Goal: Find specific page/section: Find specific page/section

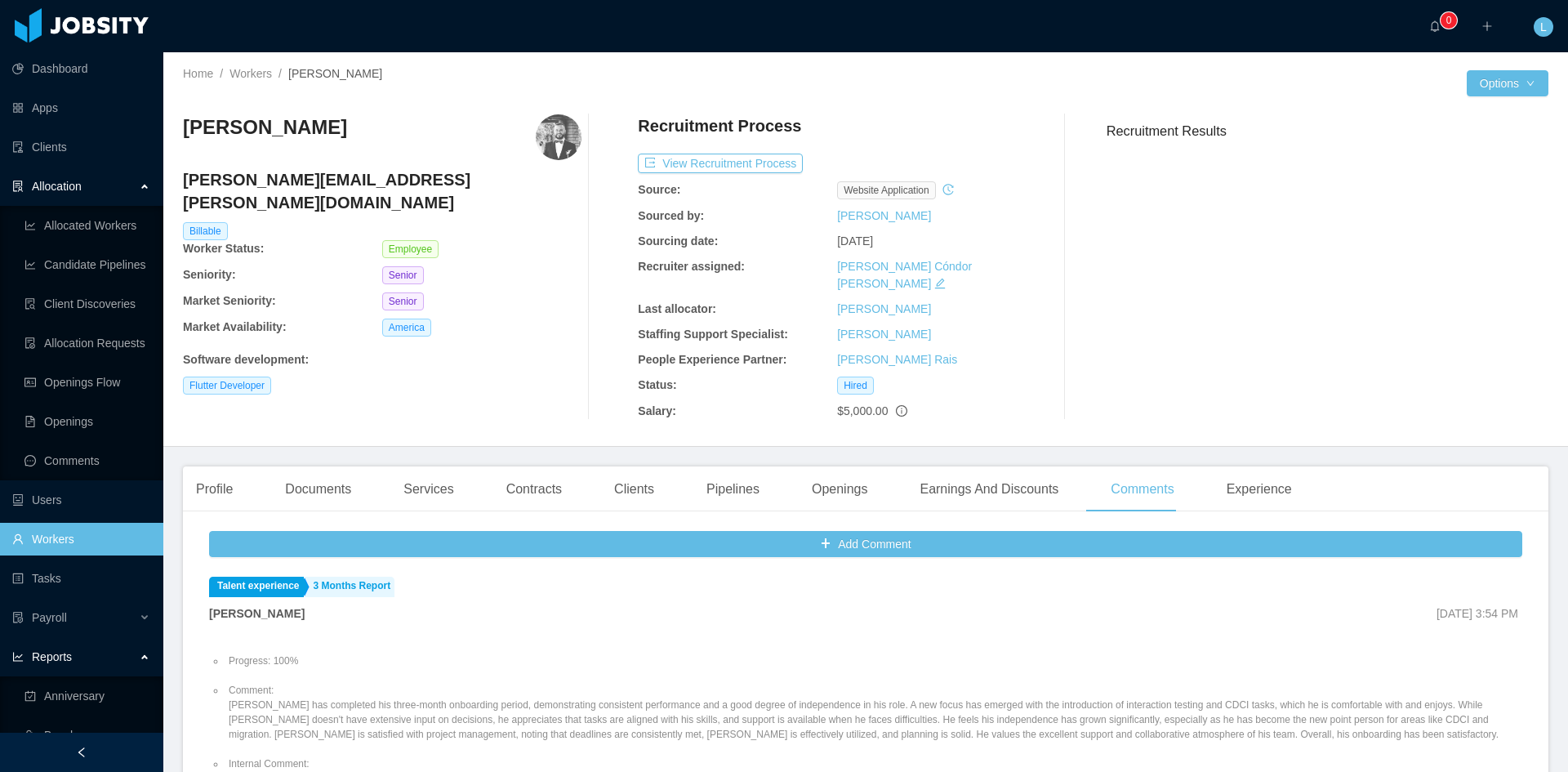
scroll to position [1635, 0]
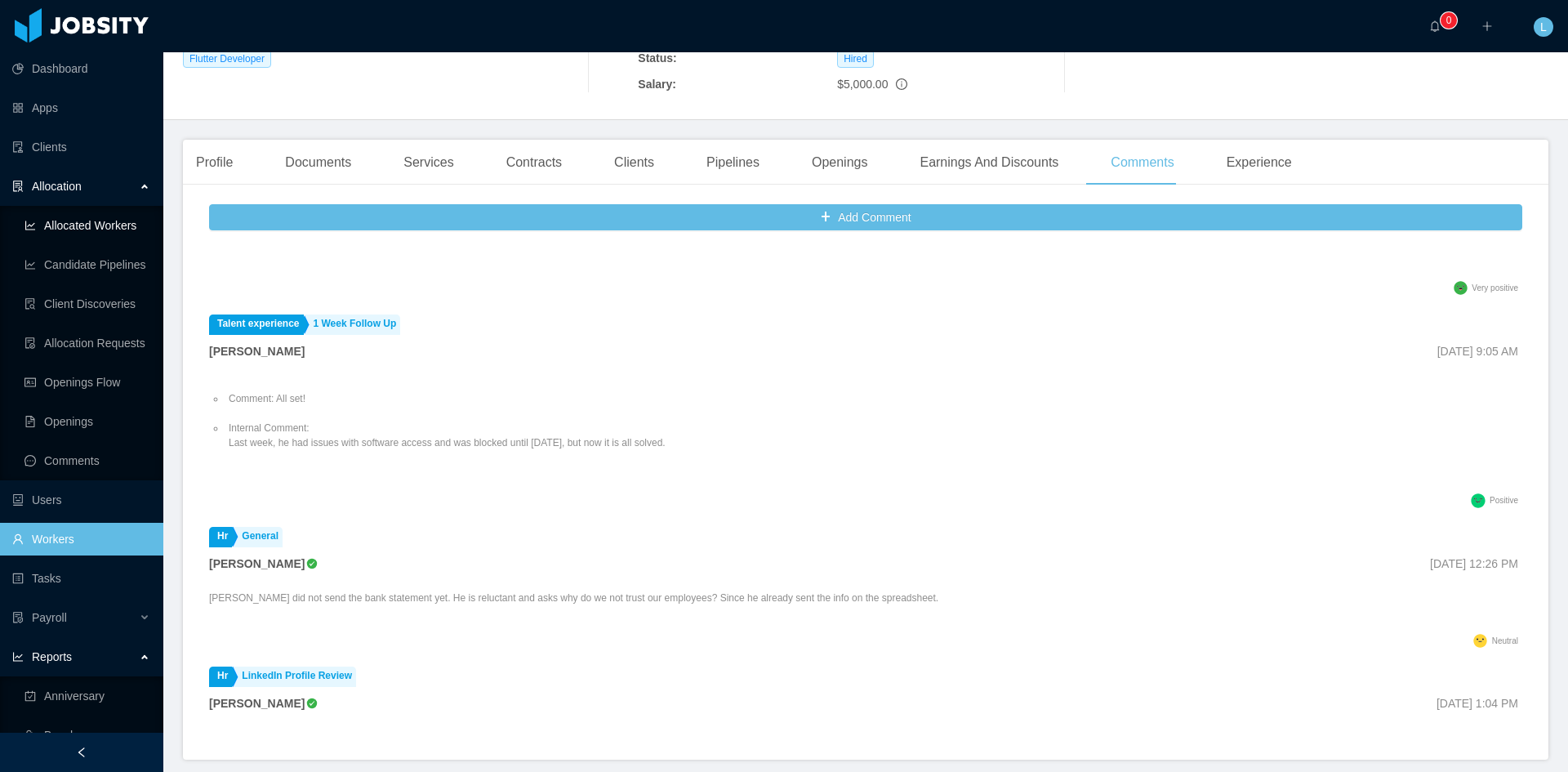
click at [91, 222] on link "Allocated Workers" at bounding box center [88, 225] width 126 height 32
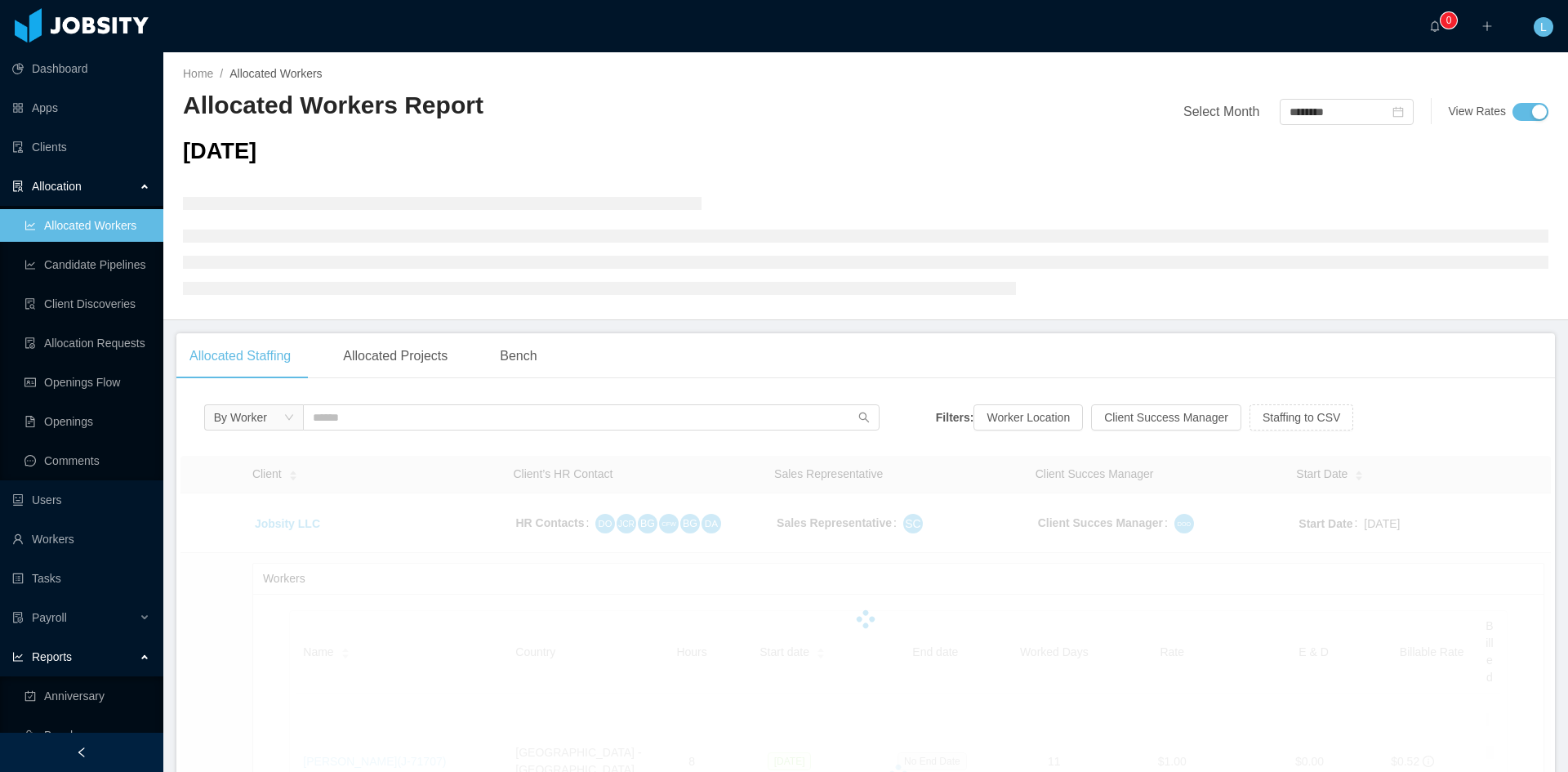
click at [525, 433] on div "By Worker" at bounding box center [541, 421] width 675 height 34
click at [512, 419] on input "text" at bounding box center [591, 417] width 577 height 26
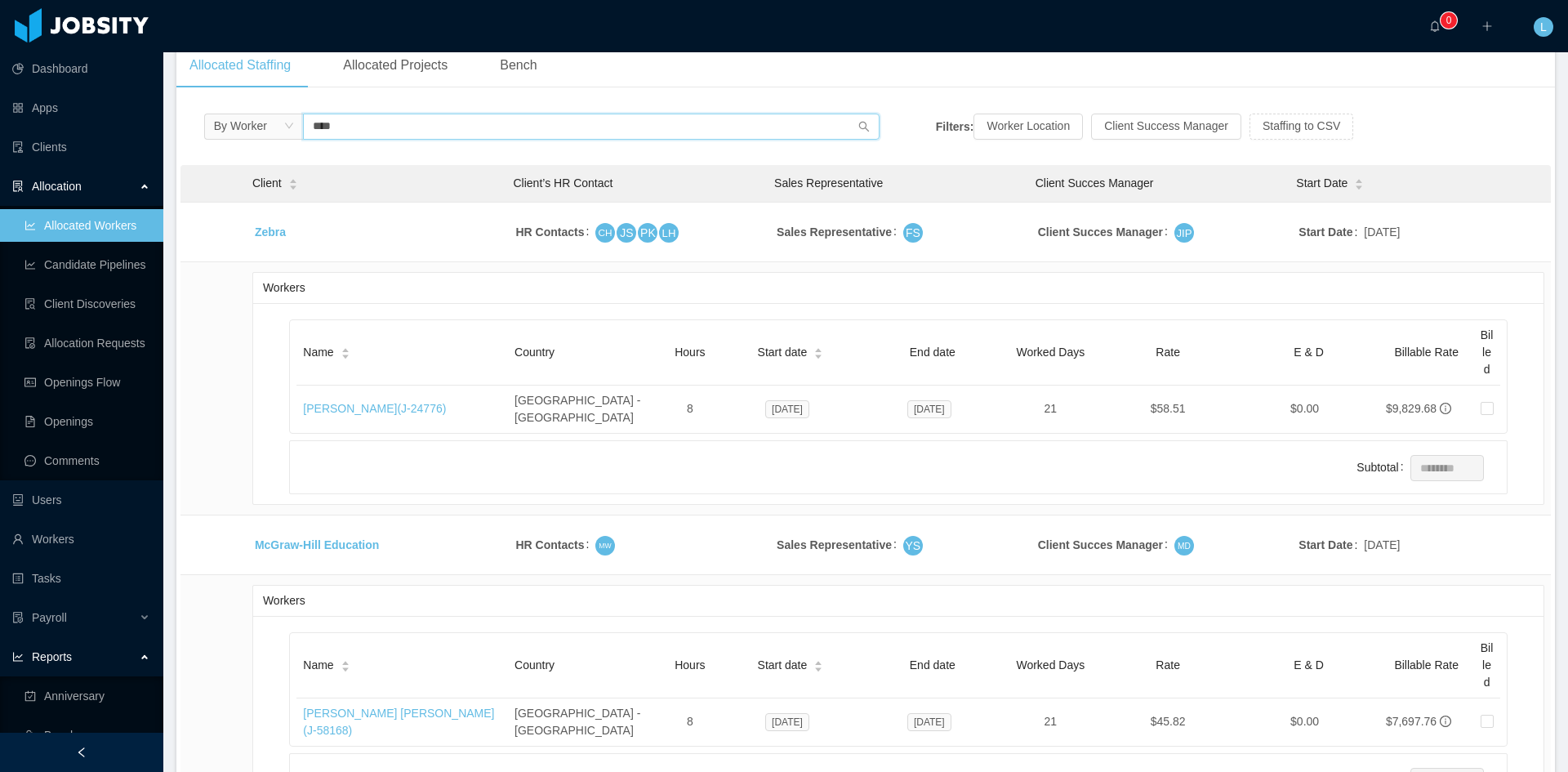
scroll to position [409, 0]
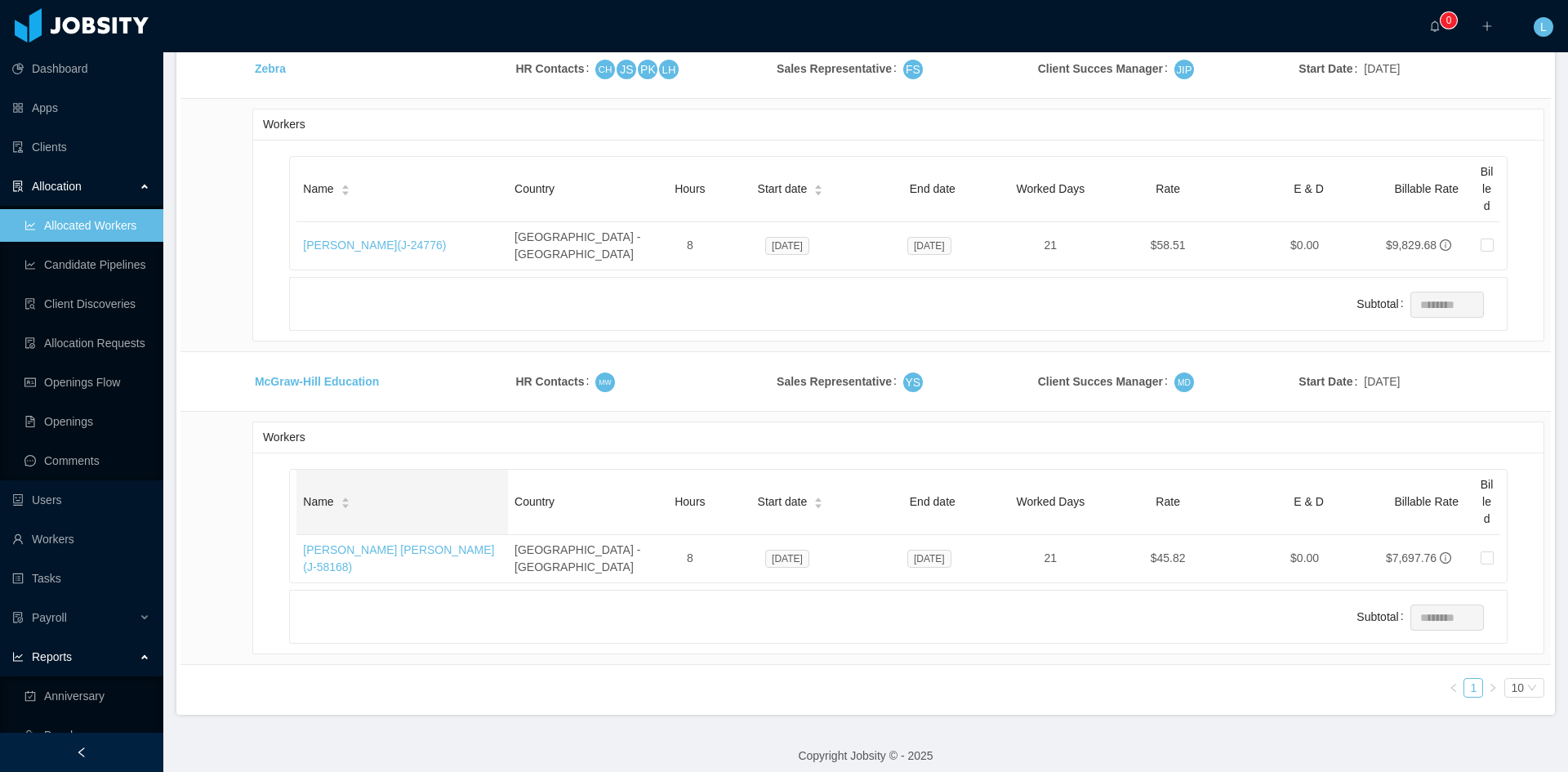
type input "****"
click at [350, 511] on div "Name" at bounding box center [326, 503] width 47 height 17
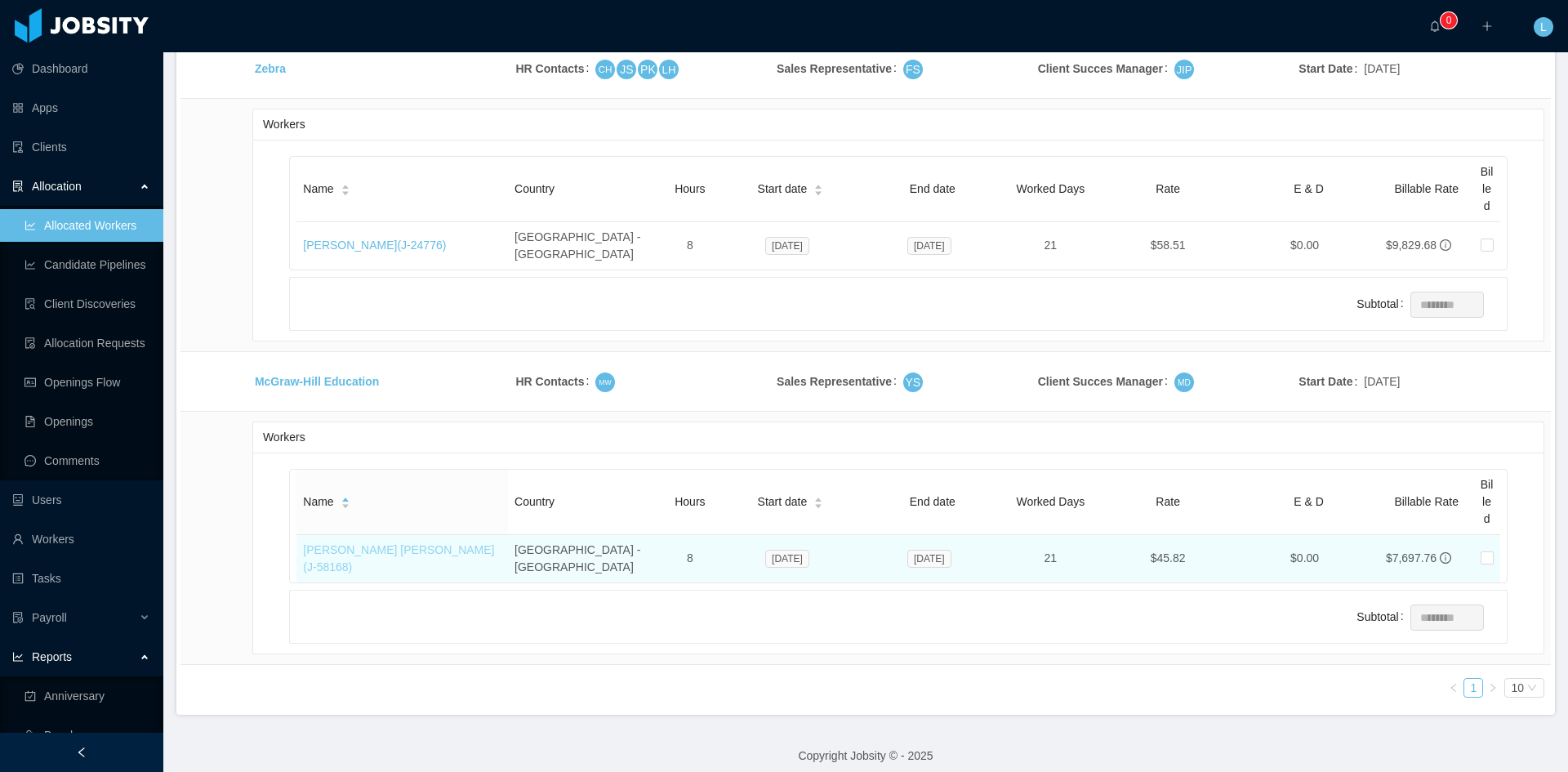
click at [395, 548] on link "Joel Alejandro Cantoral Schwartz (J- 58168 )" at bounding box center [398, 559] width 191 height 31
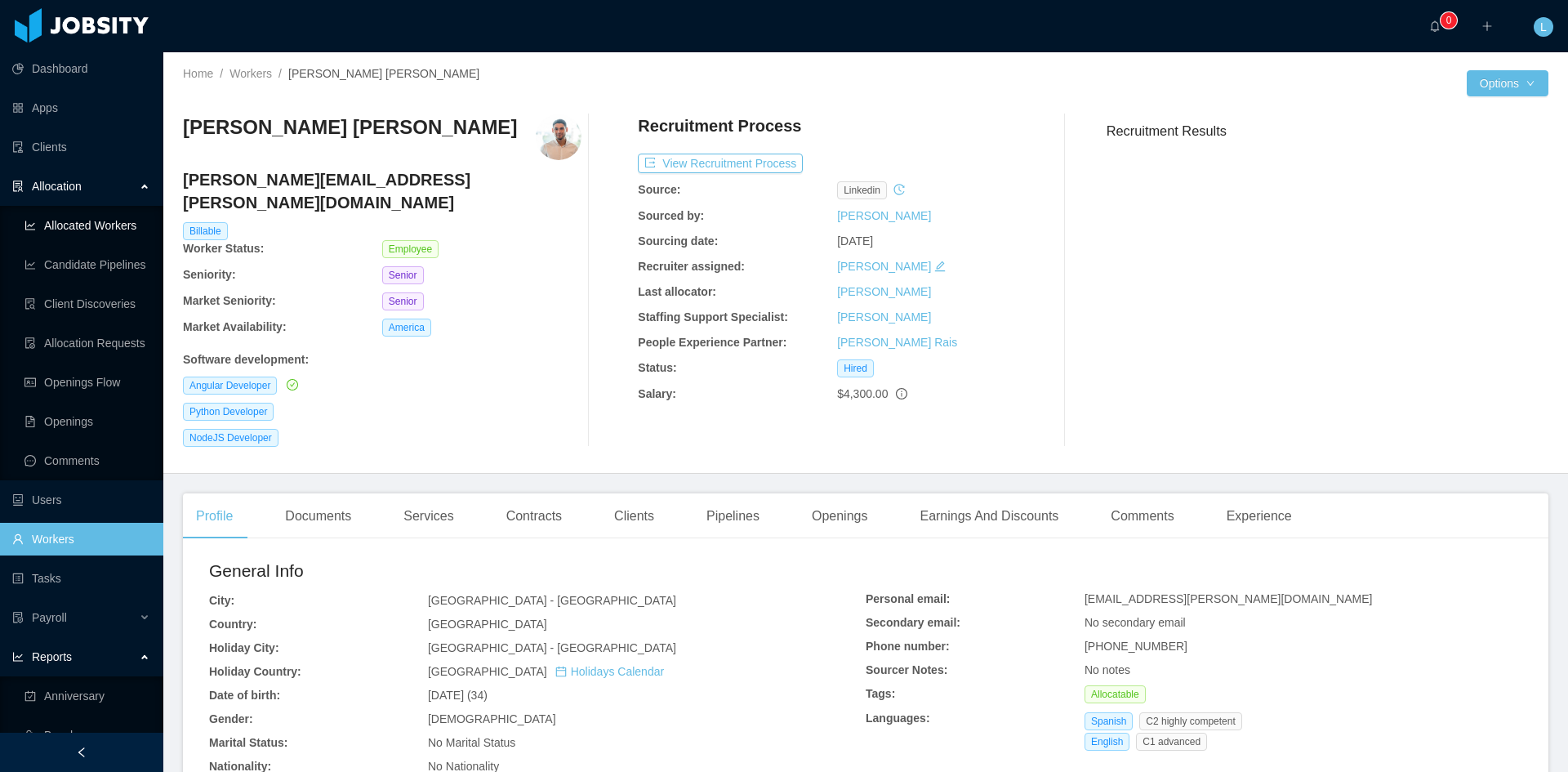
click at [118, 216] on link "Allocated Workers" at bounding box center [88, 225] width 126 height 32
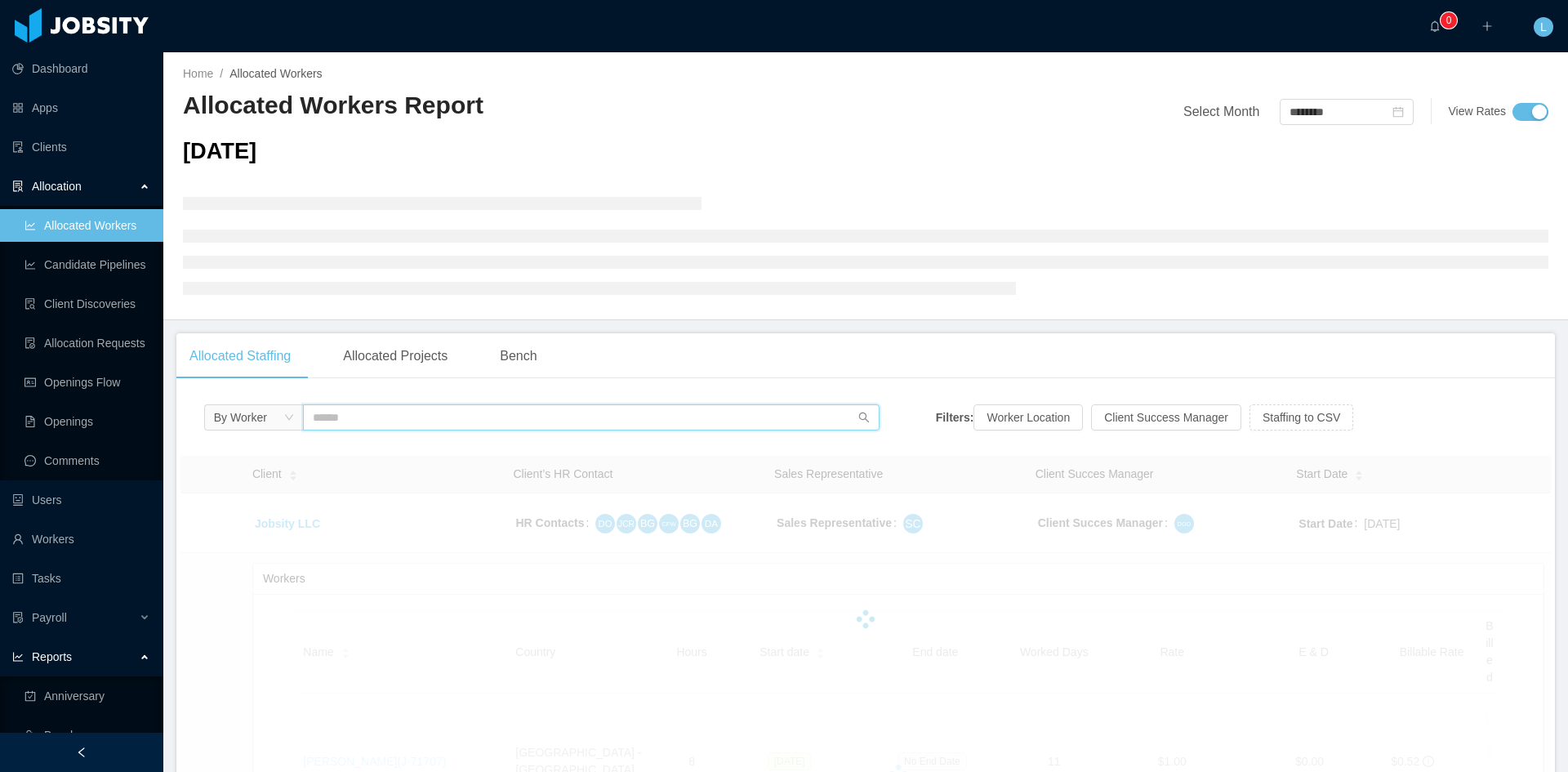
click at [409, 421] on input "text" at bounding box center [591, 417] width 577 height 26
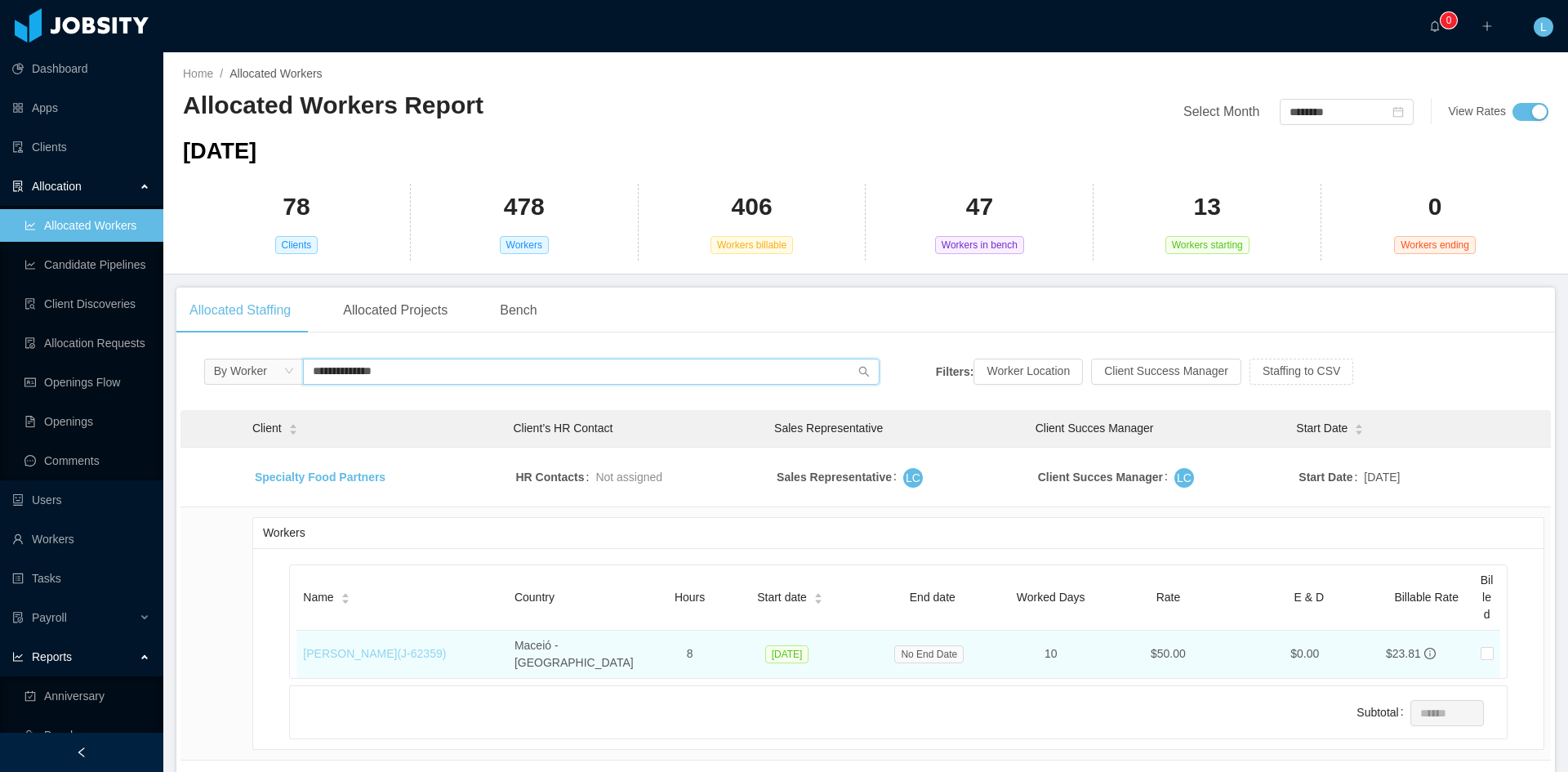
type input "**********"
click at [412, 651] on link "Leonardo Abreu (J- 62359 )" at bounding box center [374, 654] width 143 height 13
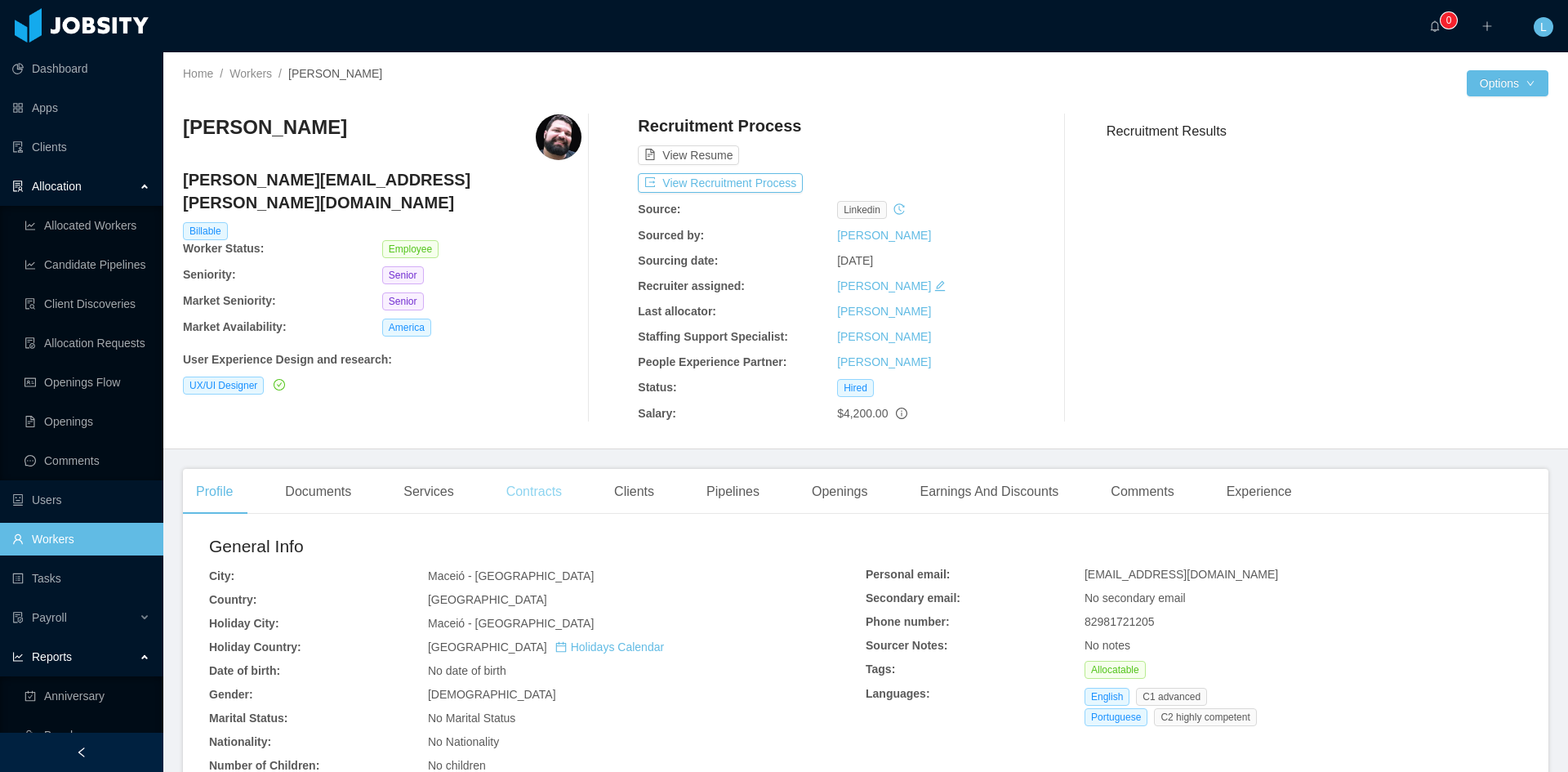
click at [555, 490] on div "Contracts" at bounding box center [535, 492] width 82 height 46
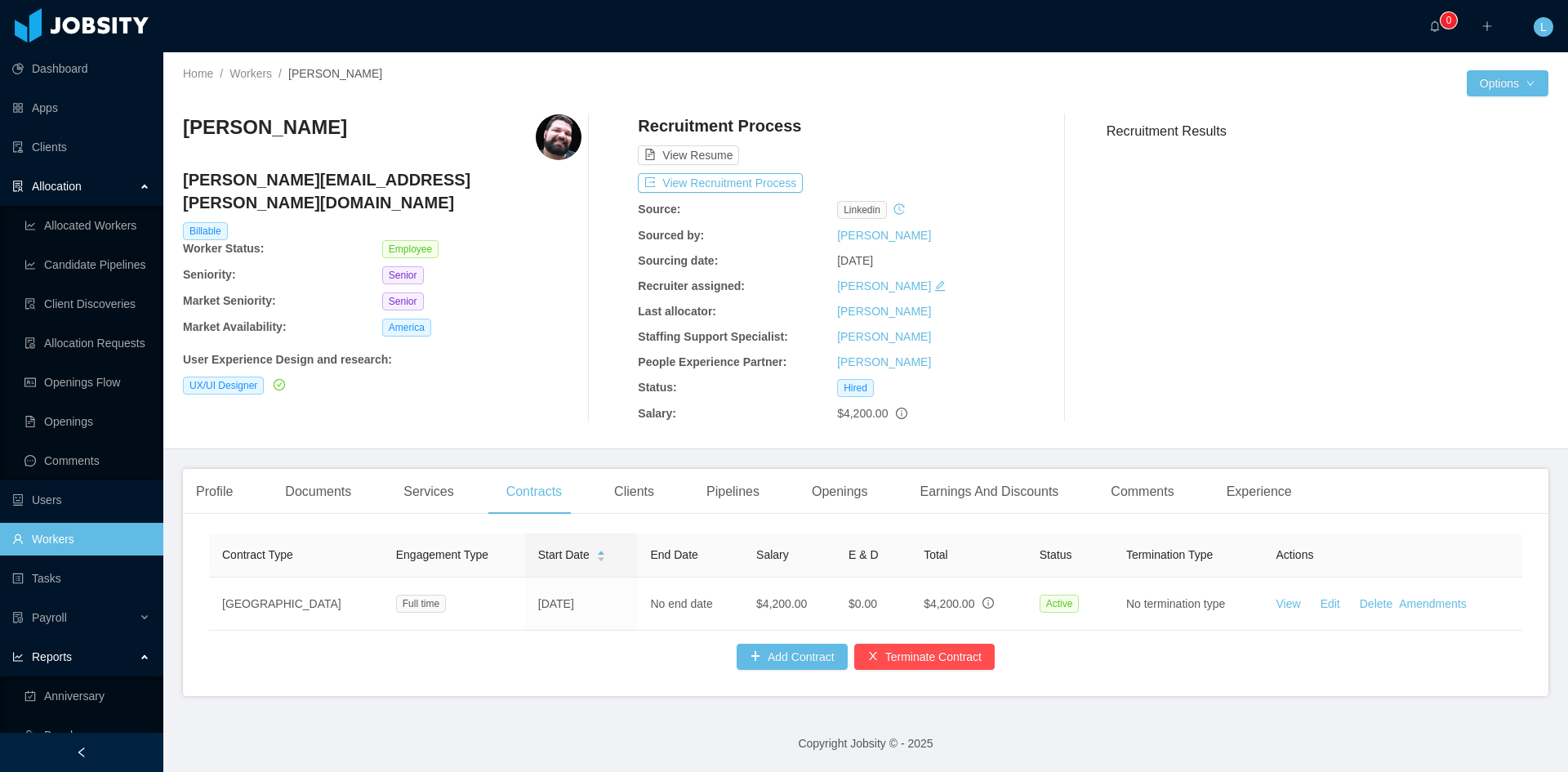
scroll to position [12, 0]
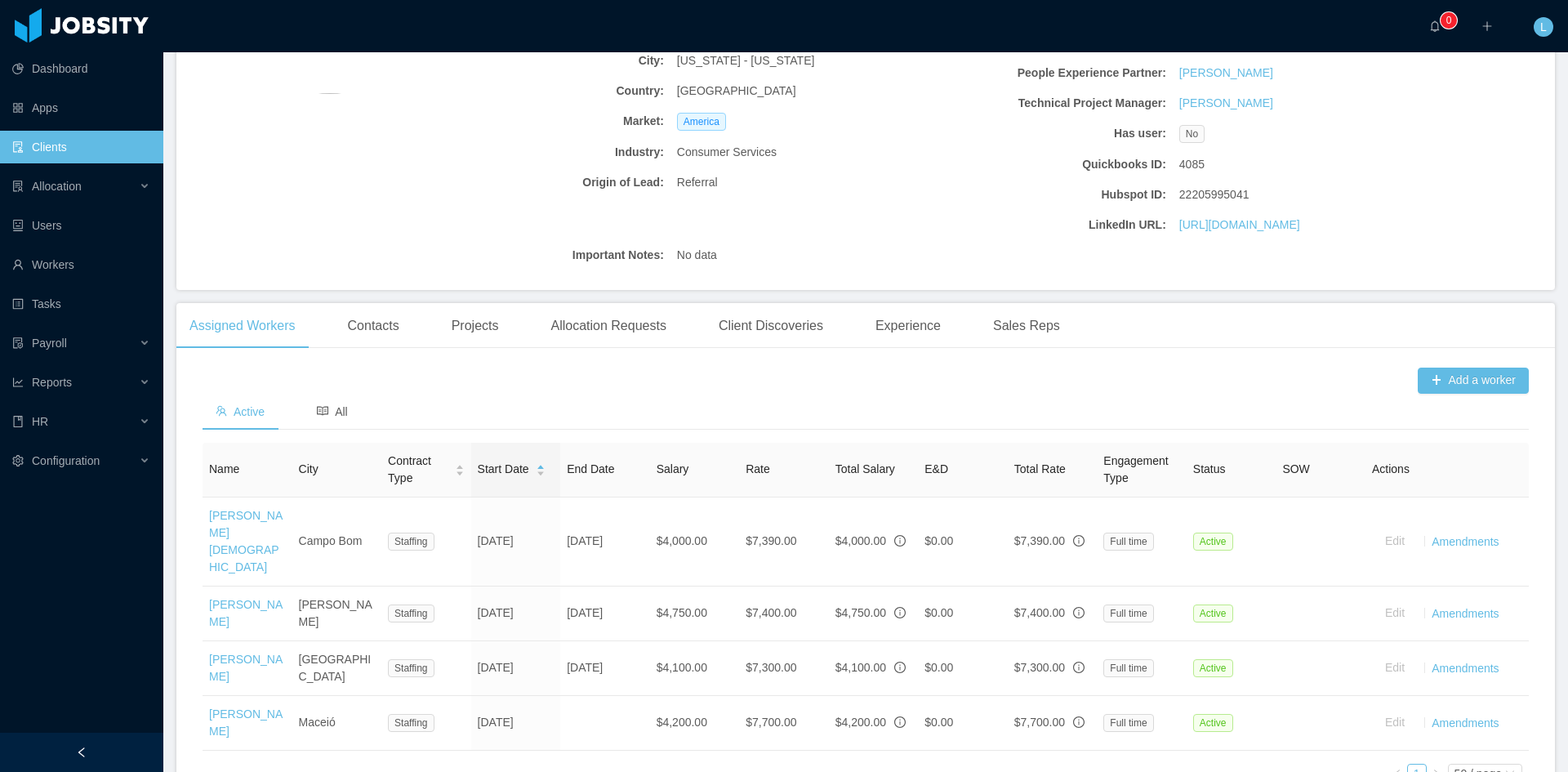
scroll to position [327, 0]
